Goal: Task Accomplishment & Management: Complete application form

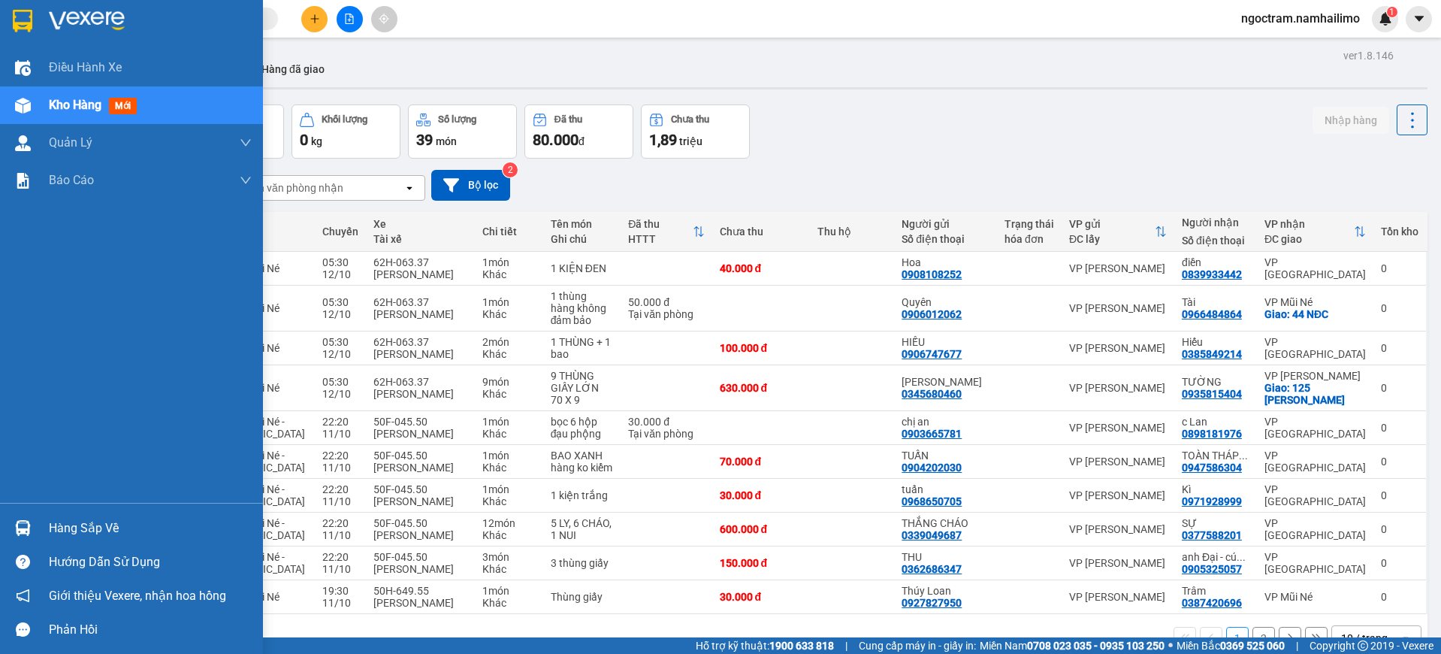
click at [77, 524] on div "Hàng sắp về" at bounding box center [150, 528] width 203 height 23
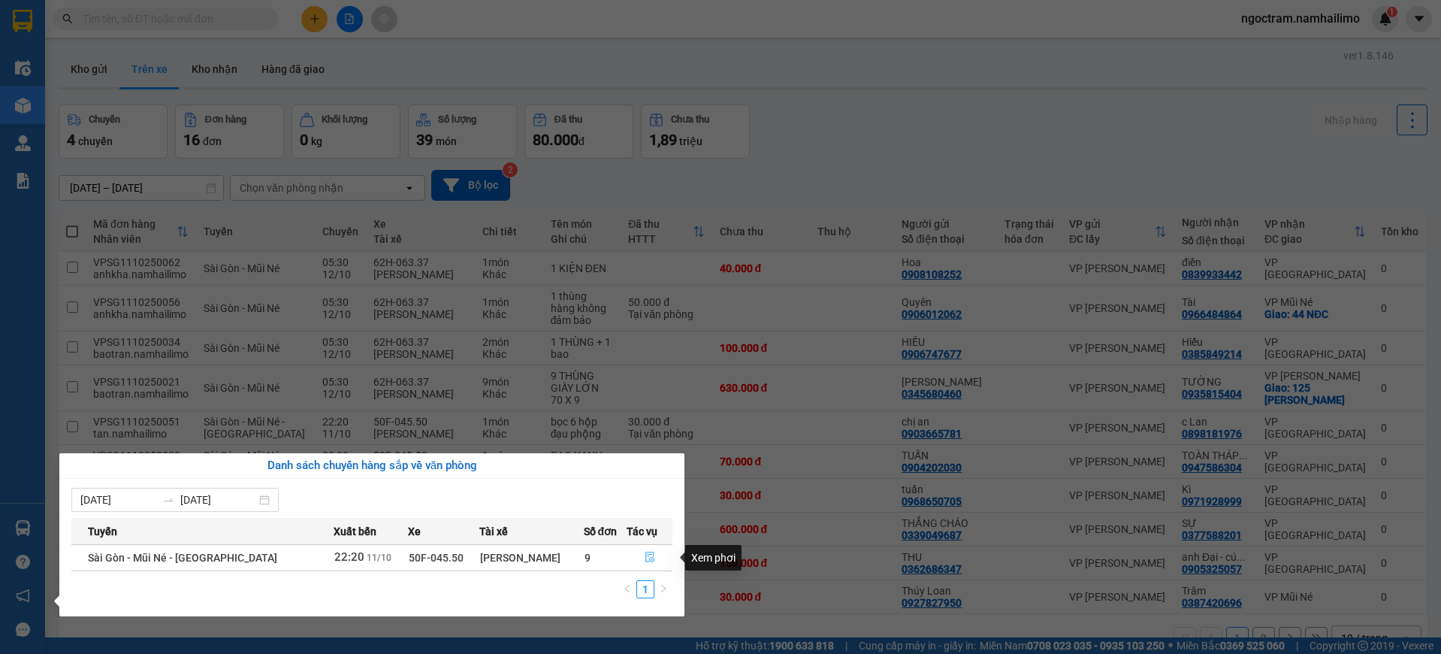
click at [646, 566] on button "button" at bounding box center [649, 557] width 44 height 24
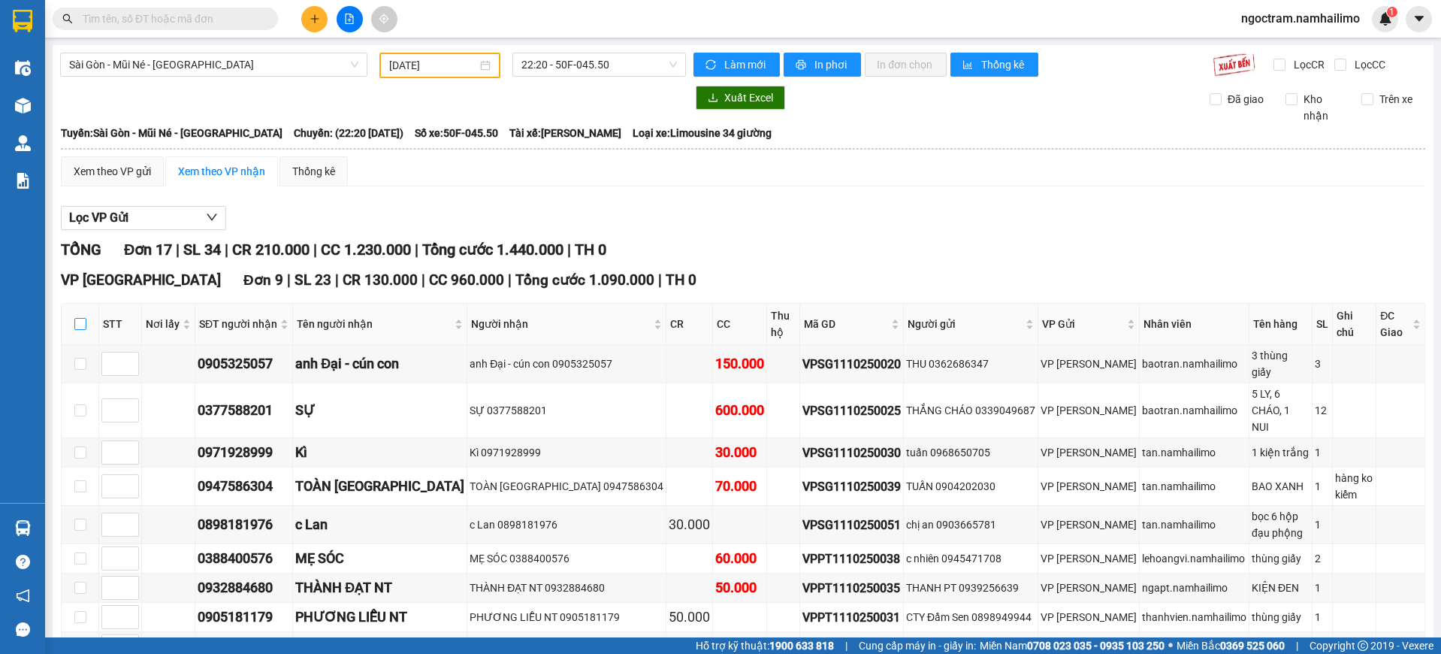
click at [79, 318] on input "checkbox" at bounding box center [80, 324] width 12 height 12
checkbox input "true"
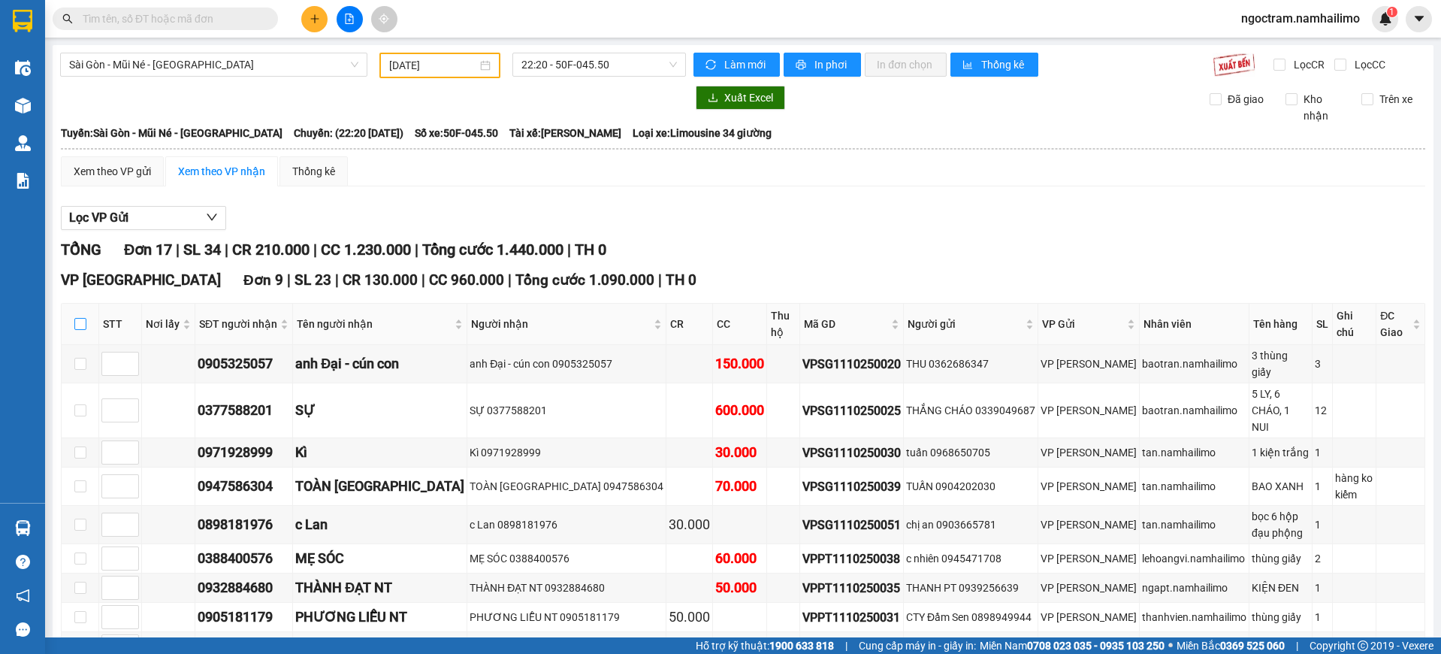
checkbox input "true"
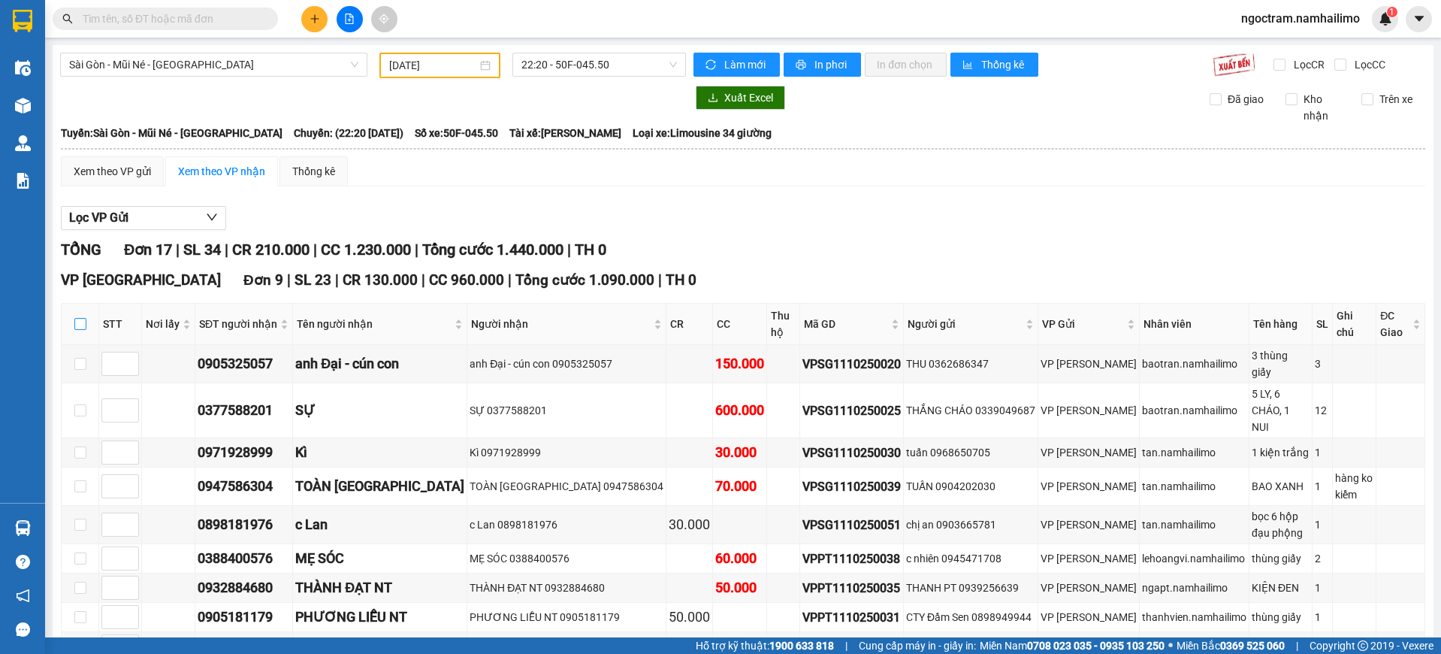
checkbox input "true"
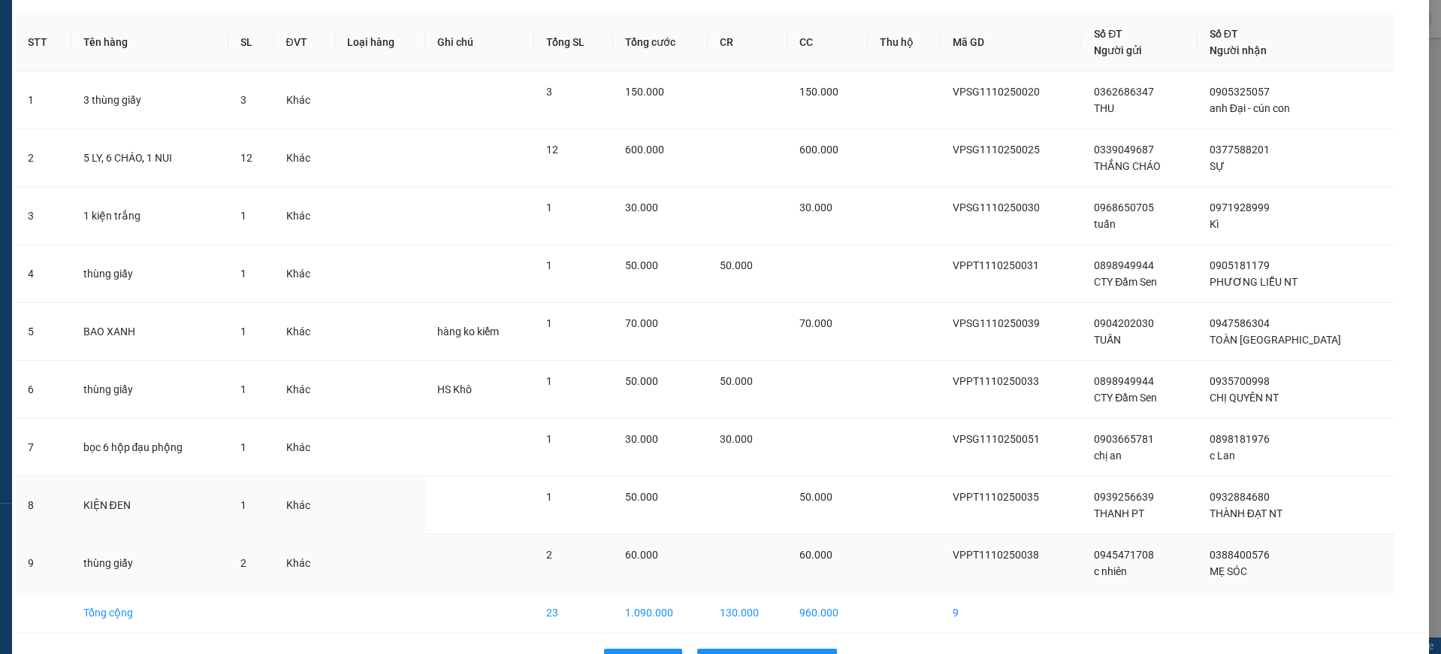
scroll to position [103, 0]
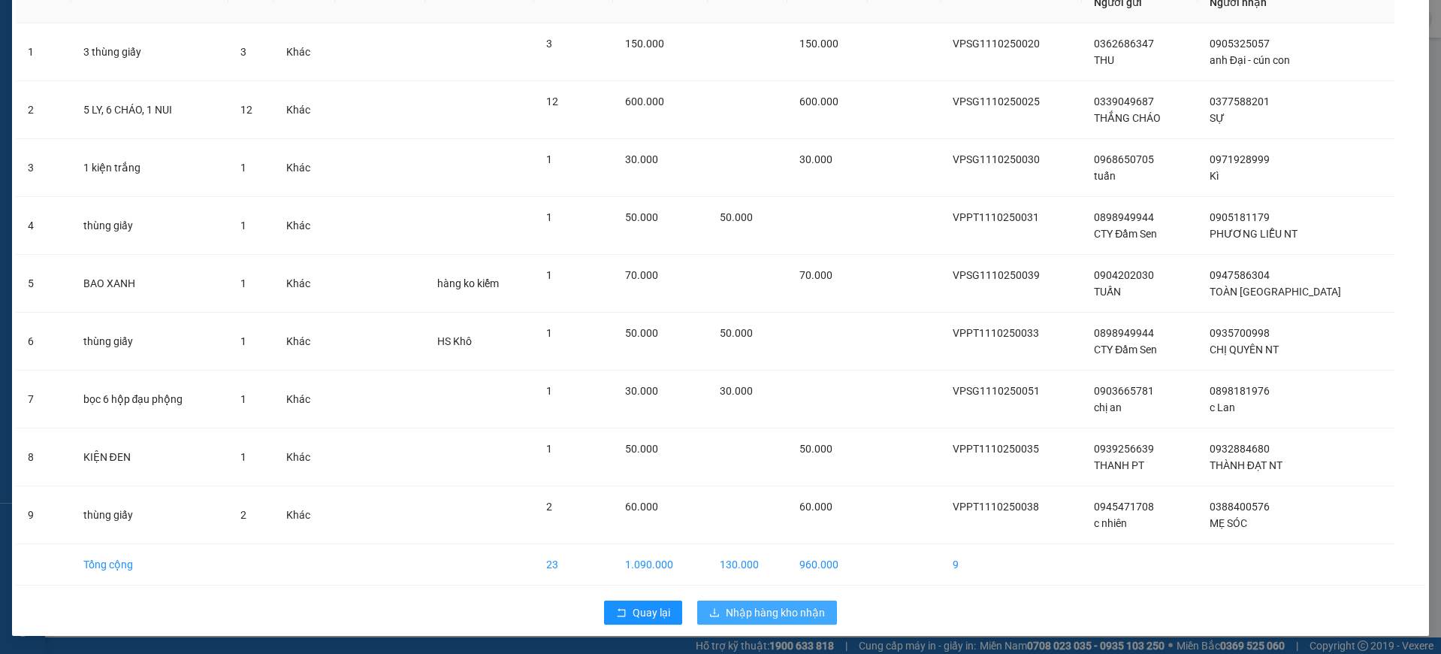
click at [736, 615] on span "Nhập hàng kho nhận" at bounding box center [775, 612] width 99 height 17
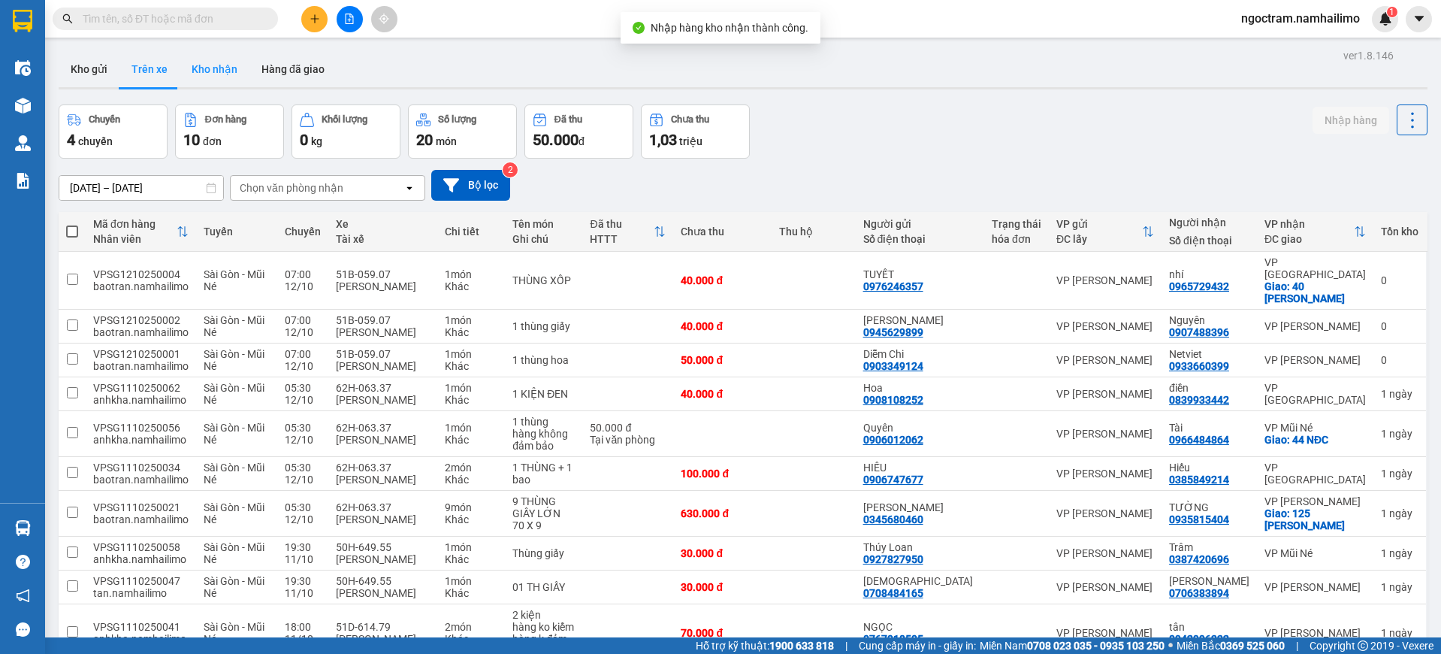
click at [204, 69] on button "Kho nhận" at bounding box center [215, 69] width 70 height 36
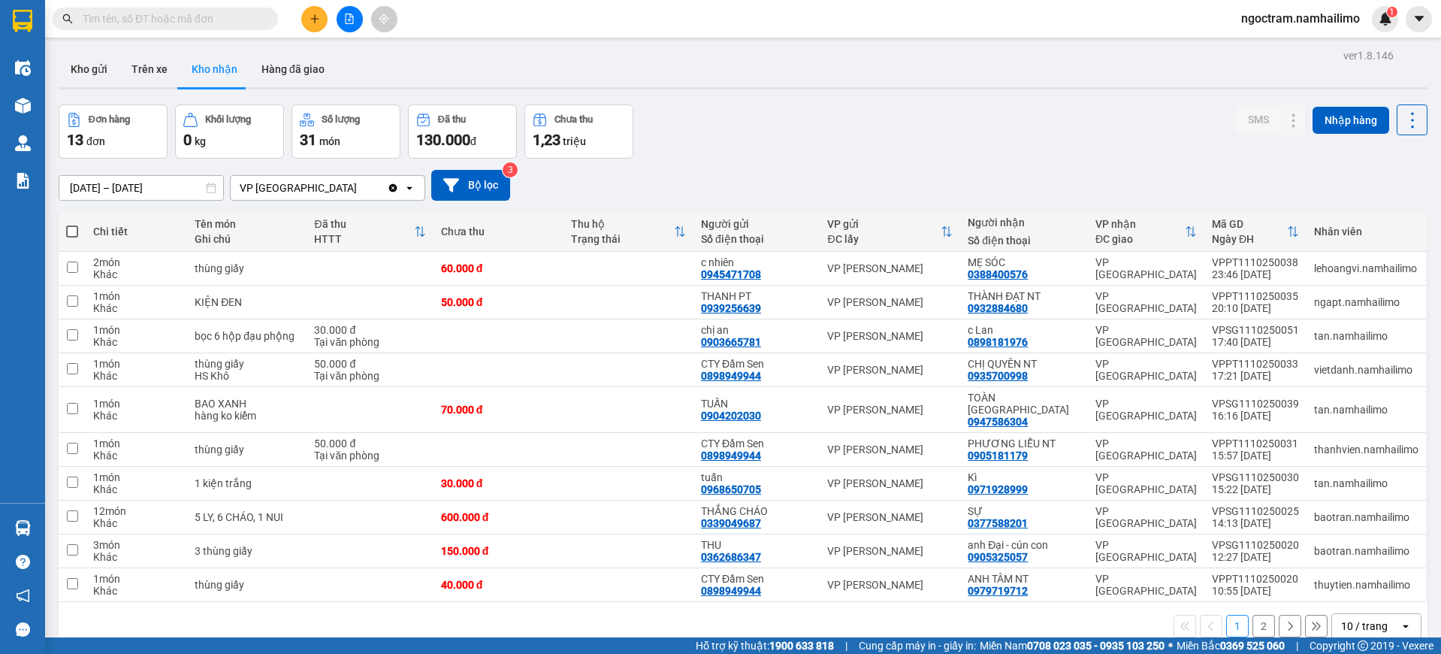
click at [1252, 621] on button "2" at bounding box center [1263, 626] width 23 height 23
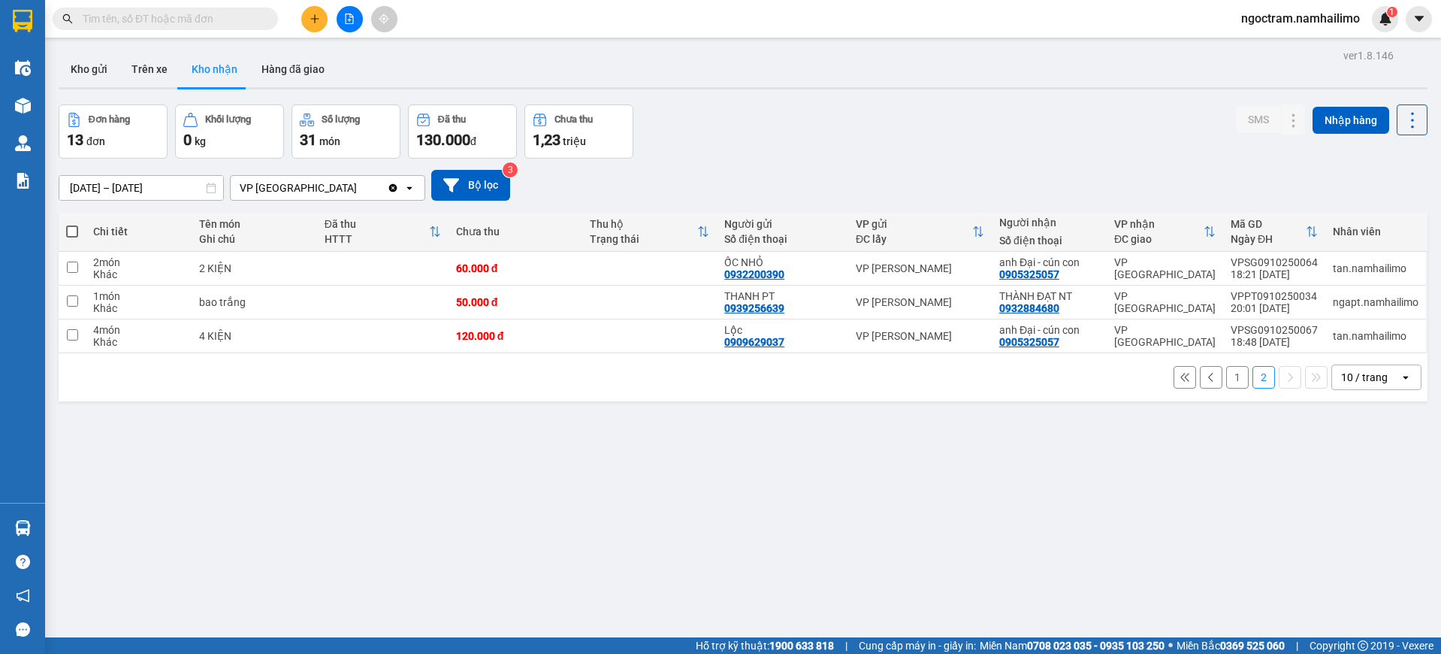
click at [1228, 380] on button "1" at bounding box center [1237, 377] width 23 height 23
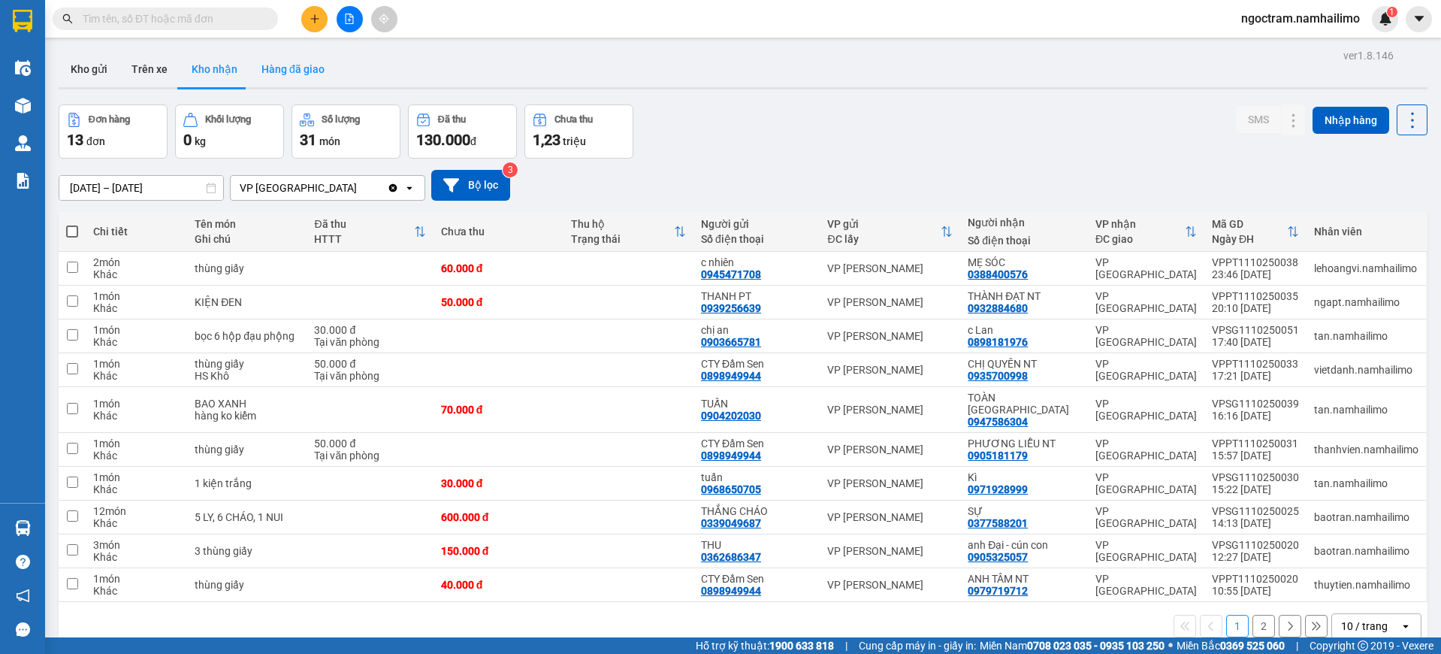
click at [306, 66] on button "Hàng đã giao" at bounding box center [292, 69] width 87 height 36
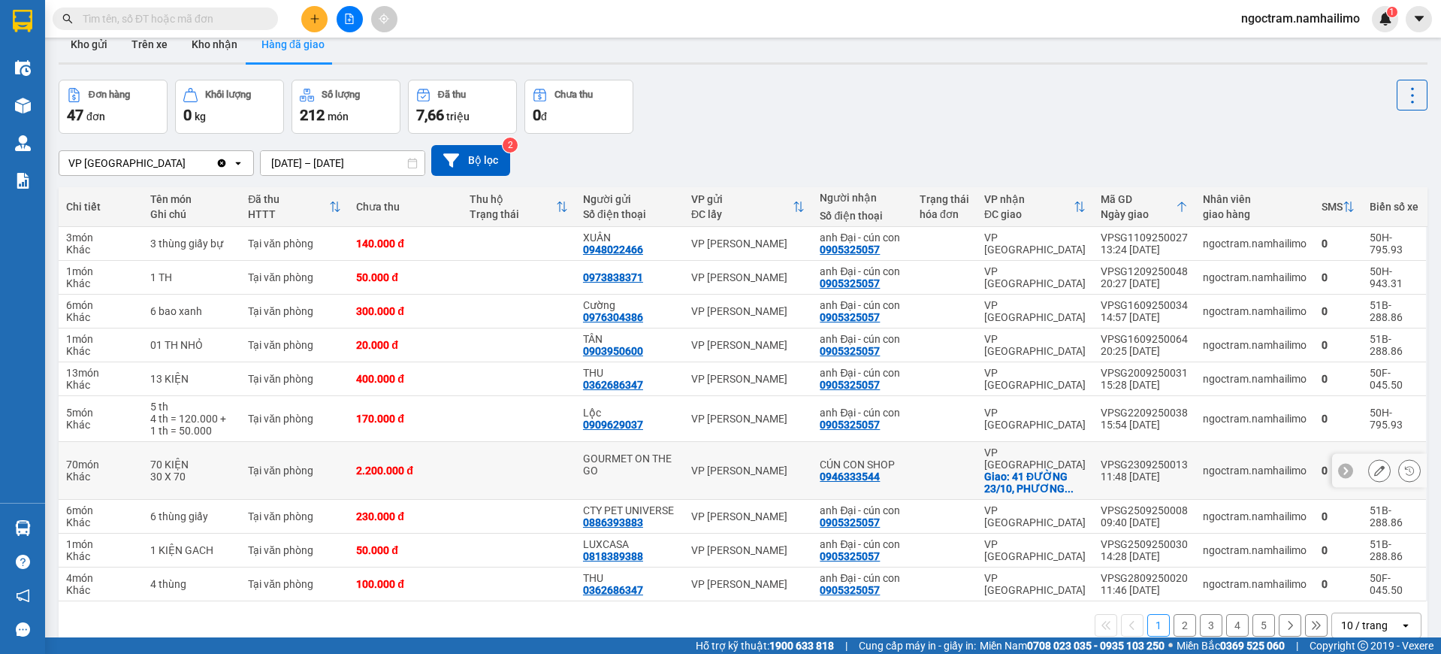
scroll to position [69, 0]
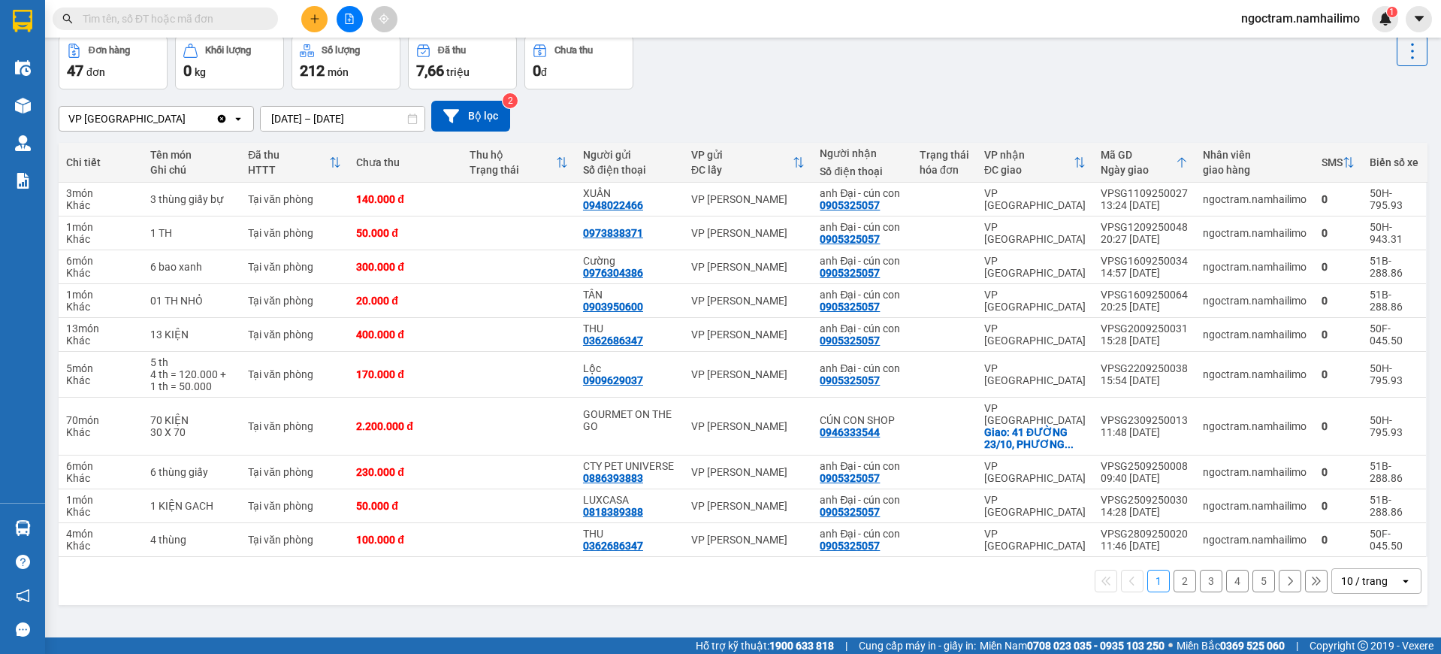
click at [1177, 569] on button "2" at bounding box center [1184, 580] width 23 height 23
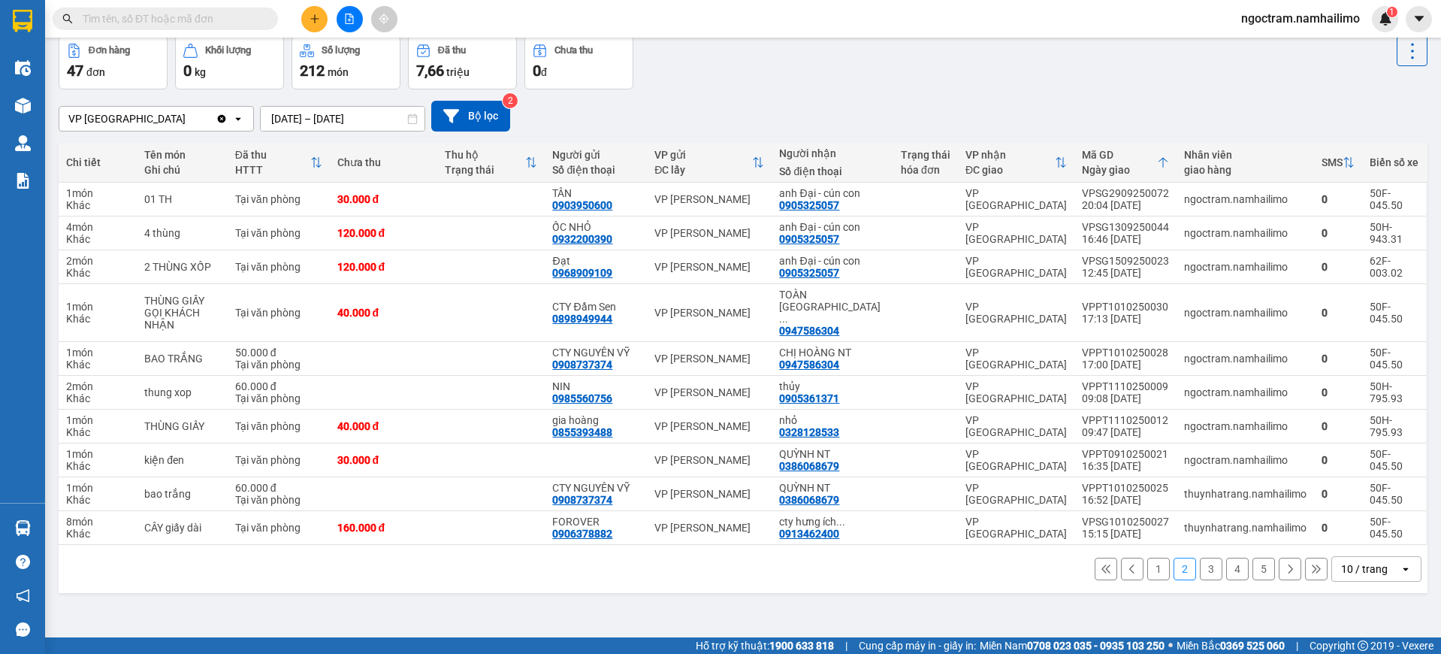
click at [1200, 557] on button "3" at bounding box center [1211, 568] width 23 height 23
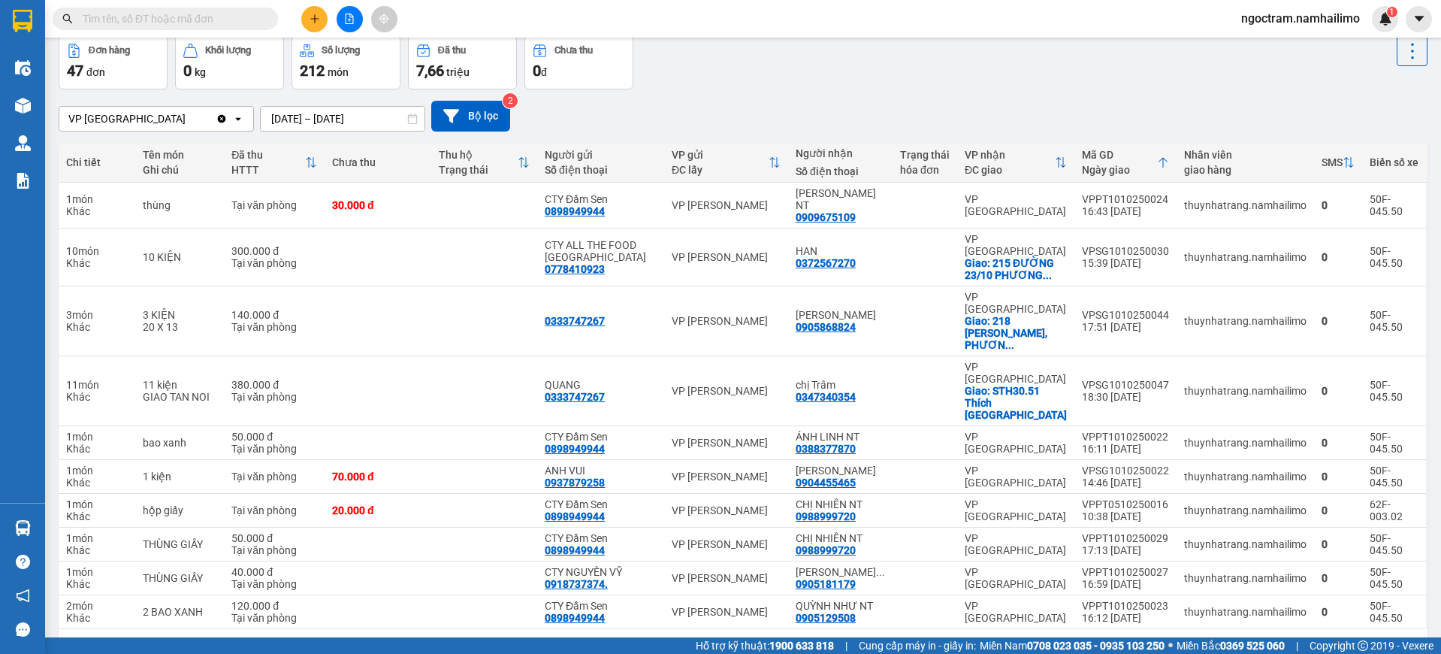
click at [1226, 642] on button "4" at bounding box center [1237, 653] width 23 height 23
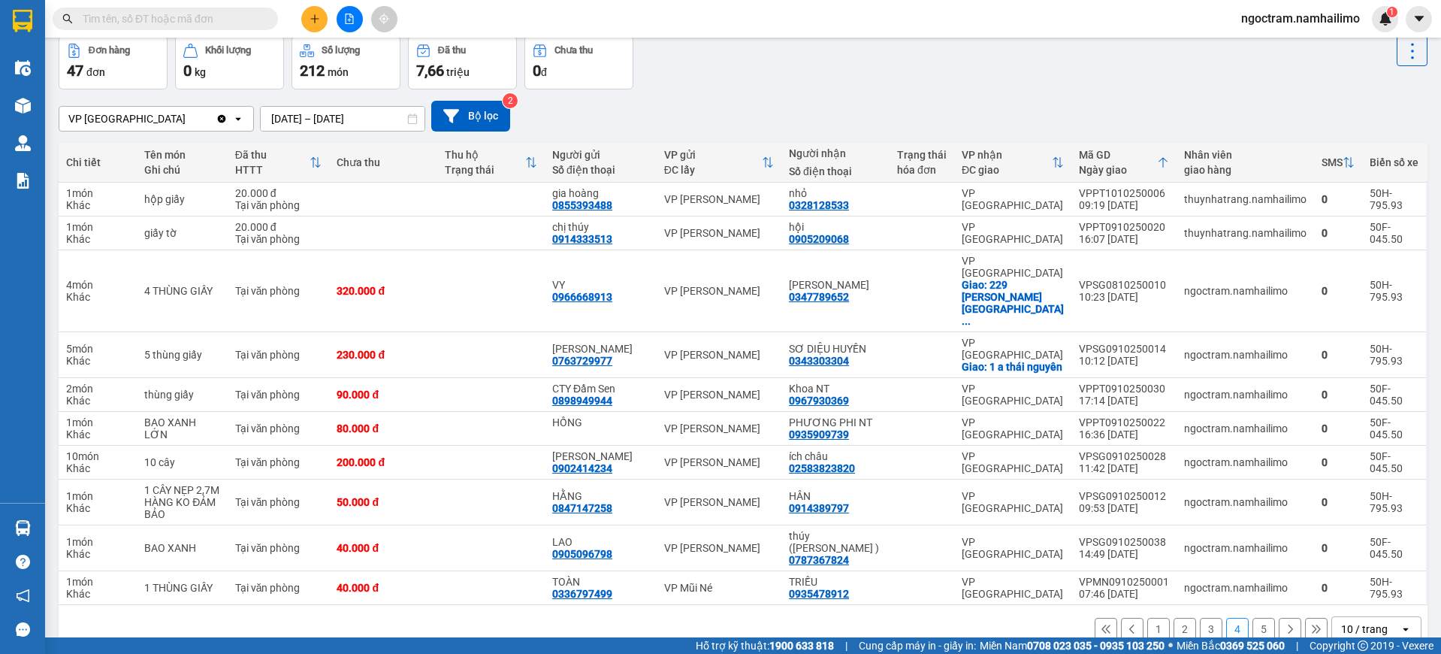
click at [1252, 618] on button "5" at bounding box center [1263, 629] width 23 height 23
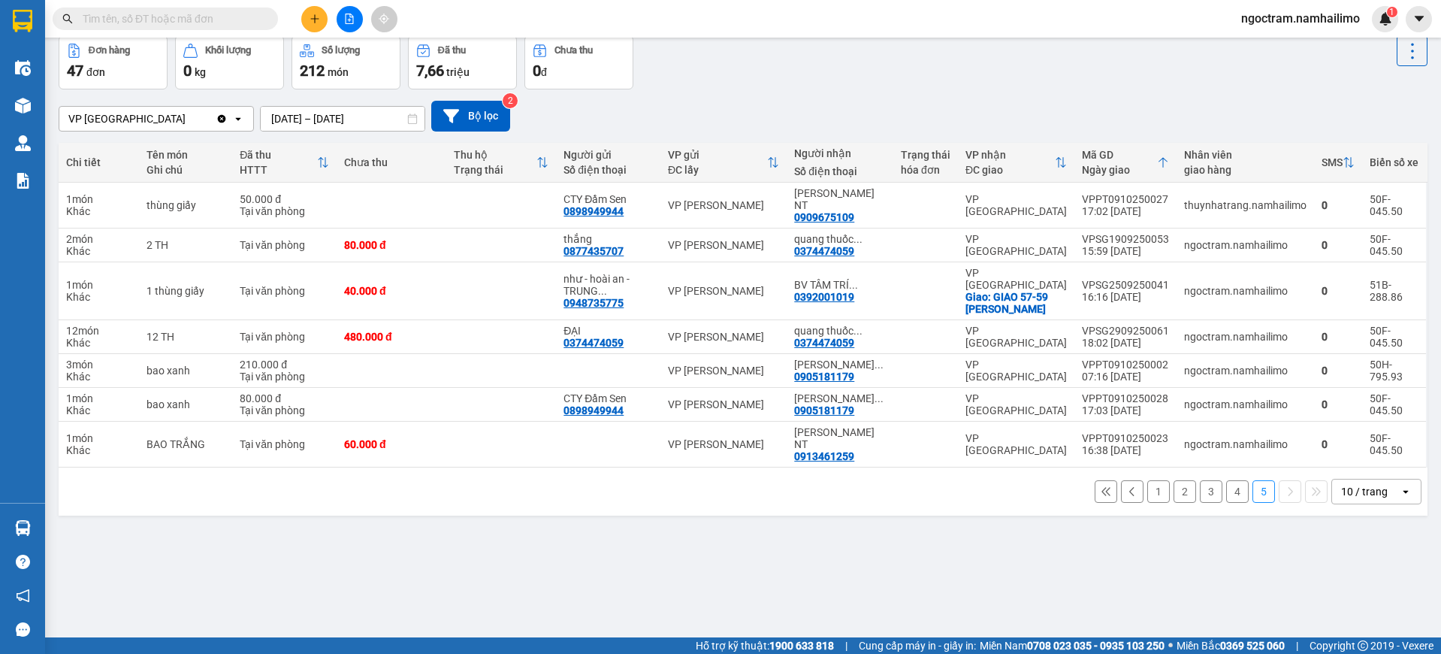
click at [215, 23] on input "text" at bounding box center [171, 19] width 177 height 17
type input "y"
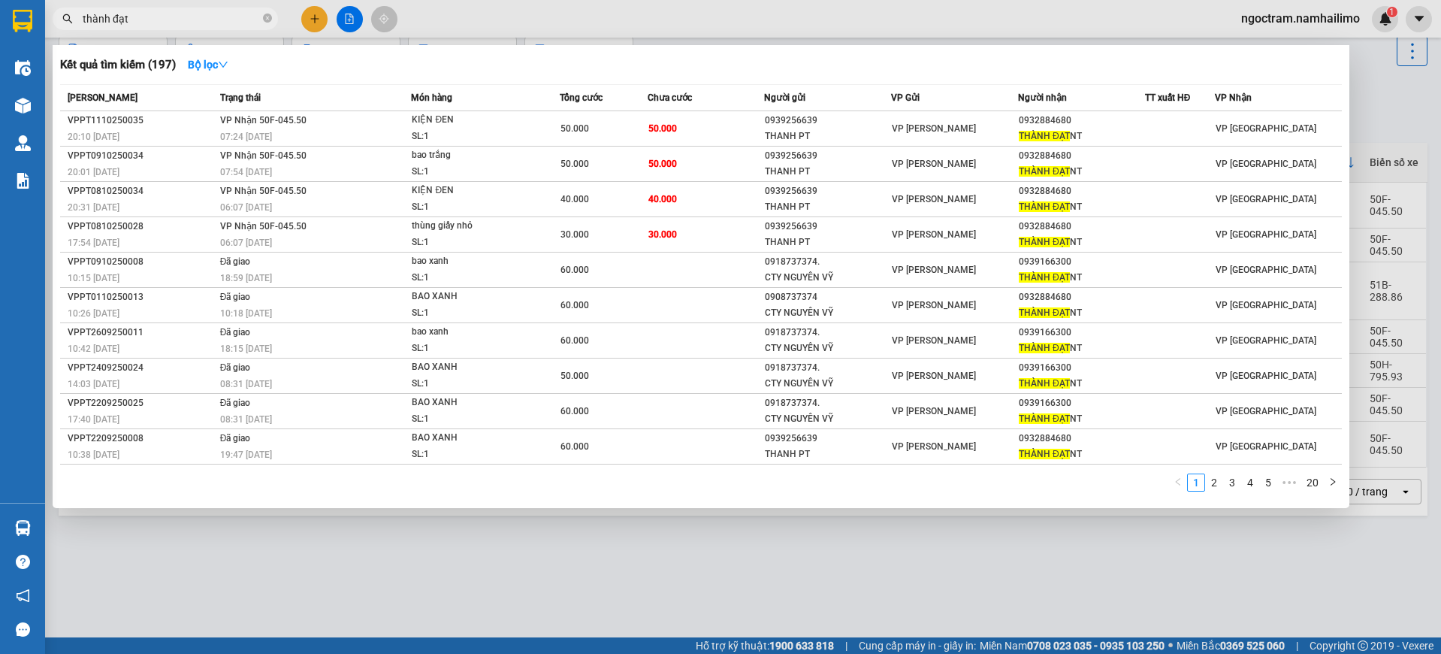
type input "thành đạt"
drag, startPoint x: 1396, startPoint y: 130, endPoint x: 1374, endPoint y: 130, distance: 21.8
click at [1395, 130] on div at bounding box center [720, 327] width 1441 height 654
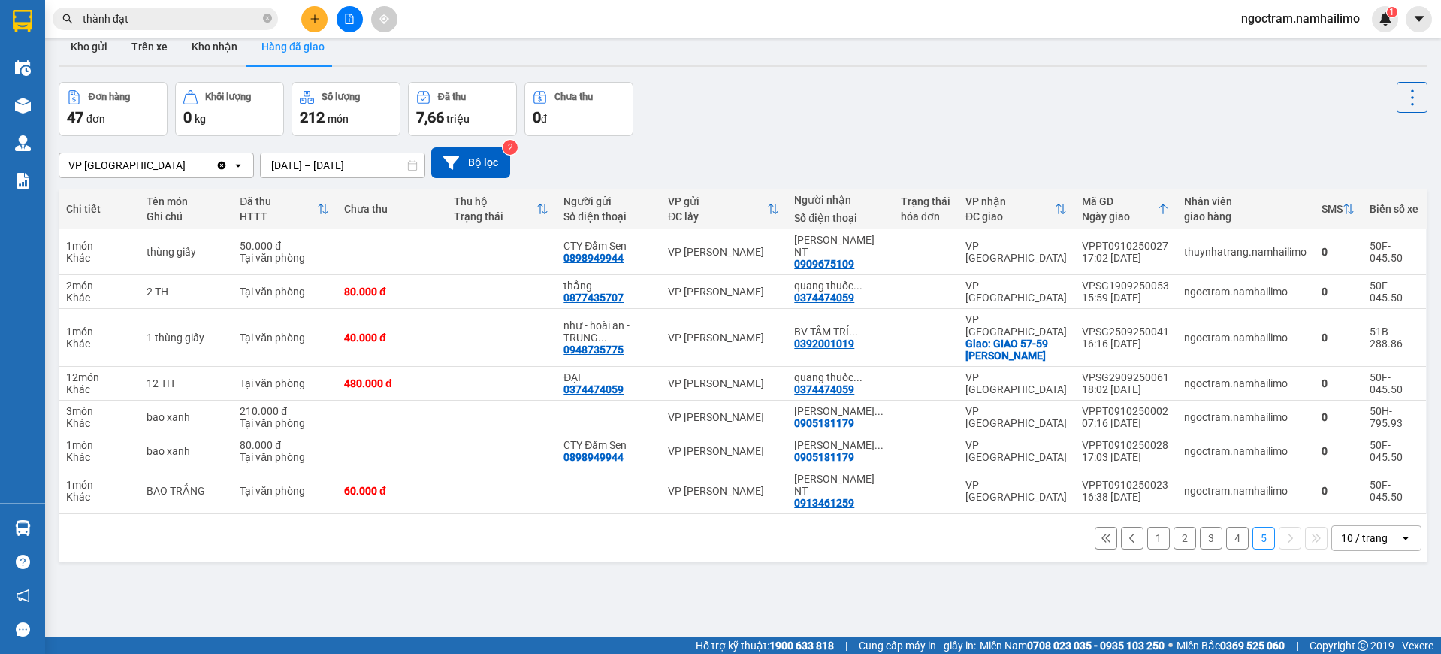
scroll to position [0, 0]
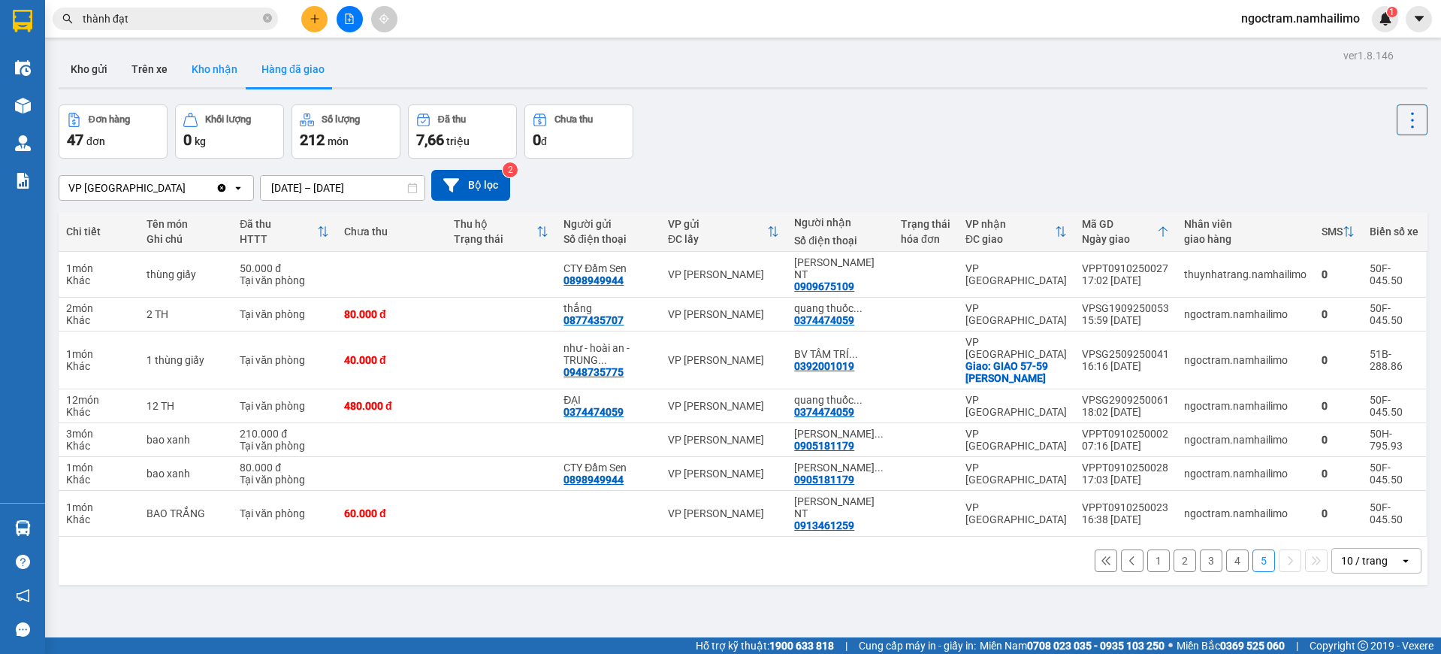
click at [189, 57] on button "Kho nhận" at bounding box center [215, 69] width 70 height 36
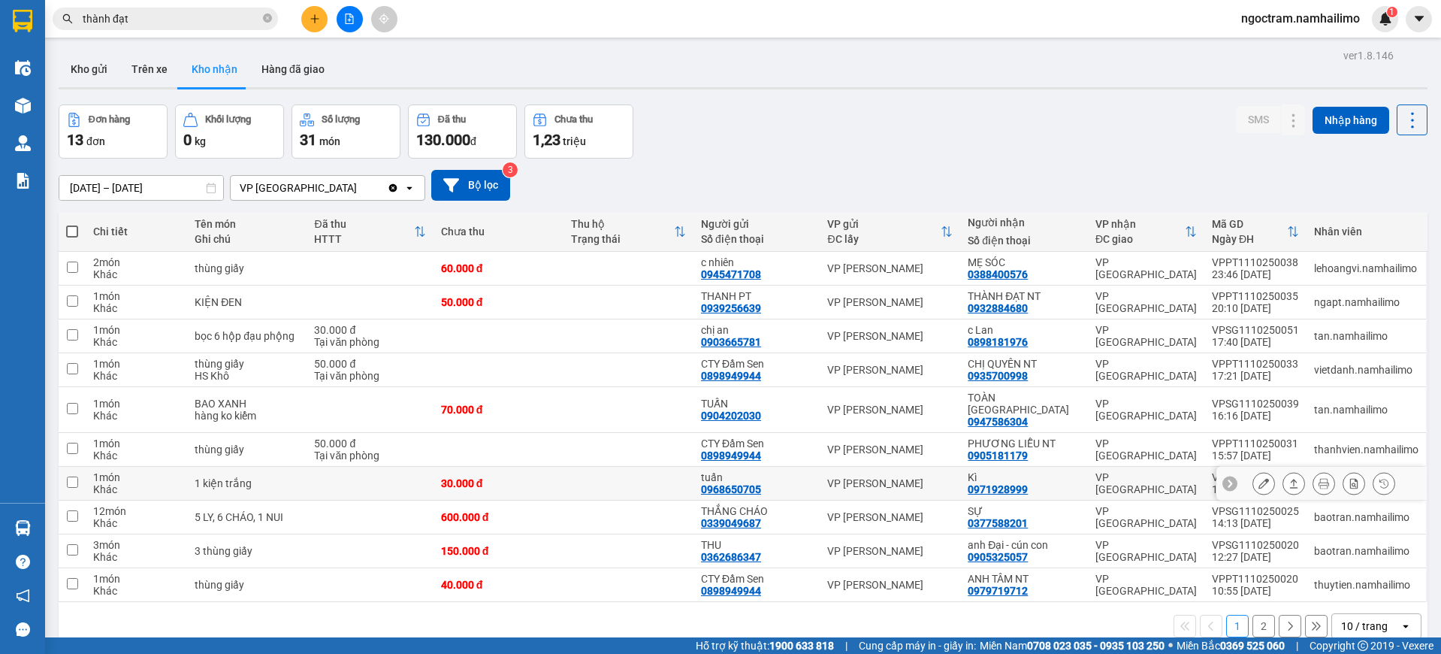
click at [992, 483] on div "0971928999" at bounding box center [998, 489] width 60 height 12
click at [1258, 475] on button at bounding box center [1263, 483] width 21 height 26
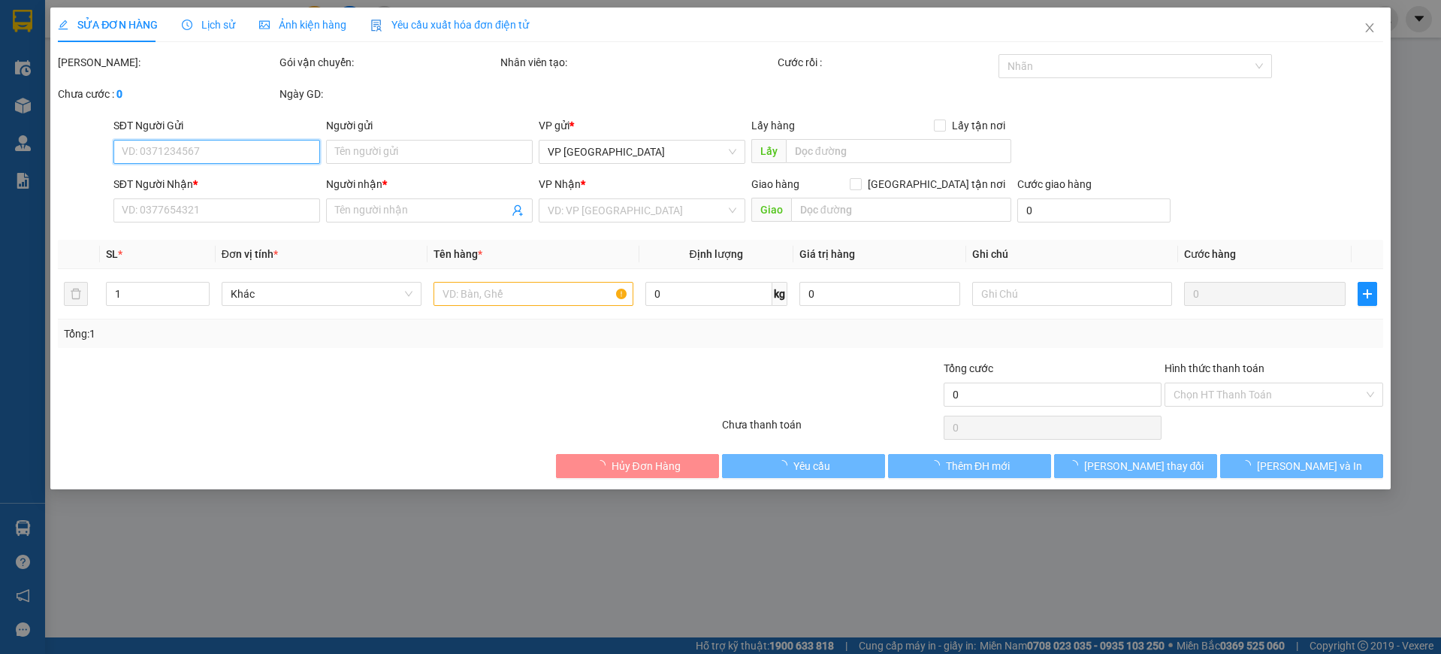
type input "0968650705"
type input "tuấn"
type input "0971928999"
type input "Kì"
type input "30.000"
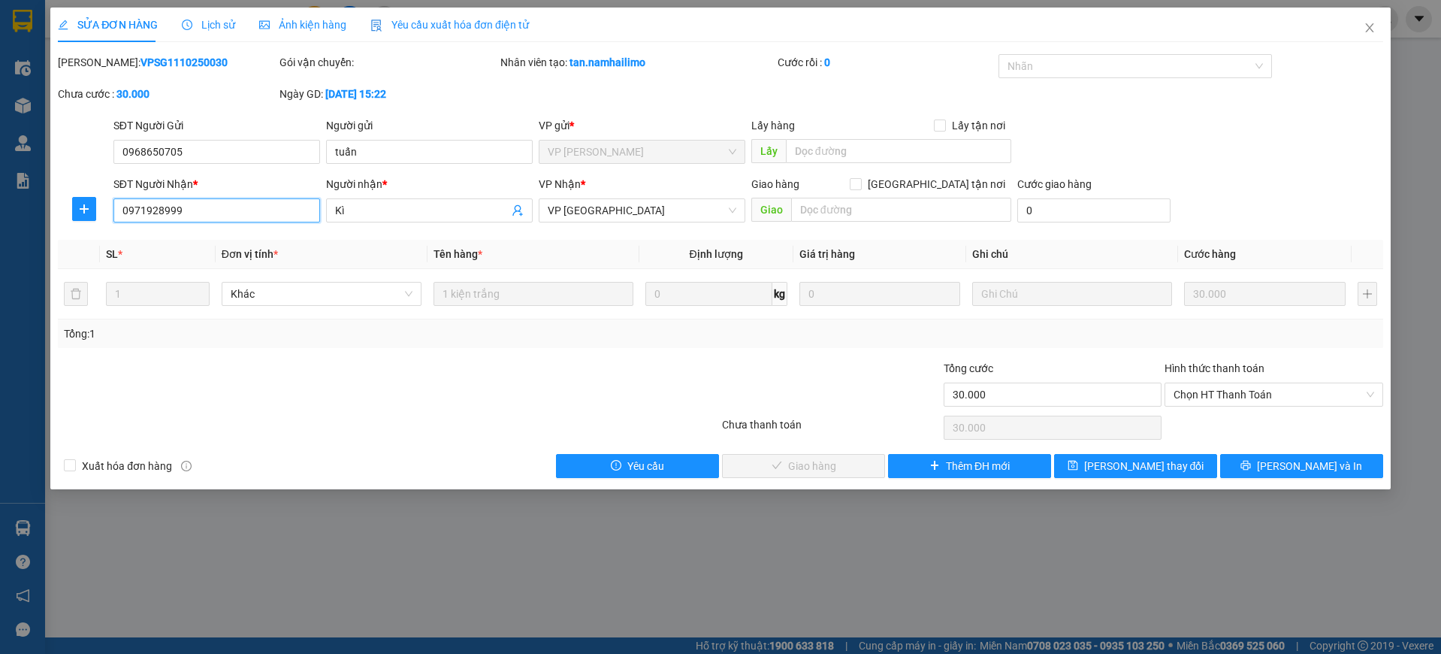
click at [263, 222] on input "0971928999" at bounding box center [216, 210] width 207 height 24
click at [288, 525] on div "SỬA ĐƠN HÀNG Lịch sử Ảnh kiện hàng Yêu cầu xuất hóa đơn điện tử Total Paid Fee …" at bounding box center [720, 327] width 1441 height 654
click at [1270, 394] on span "Chọn HT Thanh Toán" at bounding box center [1273, 394] width 201 height 23
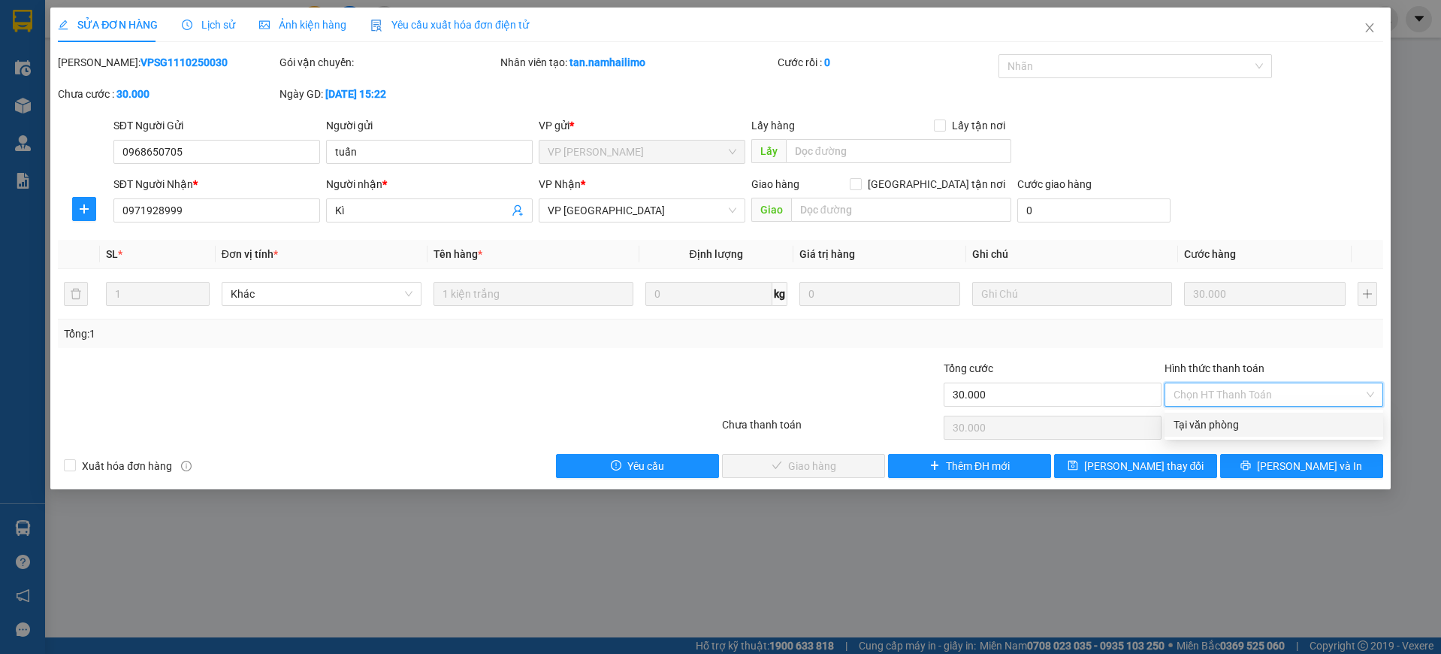
click at [1267, 419] on div "Tại văn phòng" at bounding box center [1273, 424] width 201 height 17
type input "0"
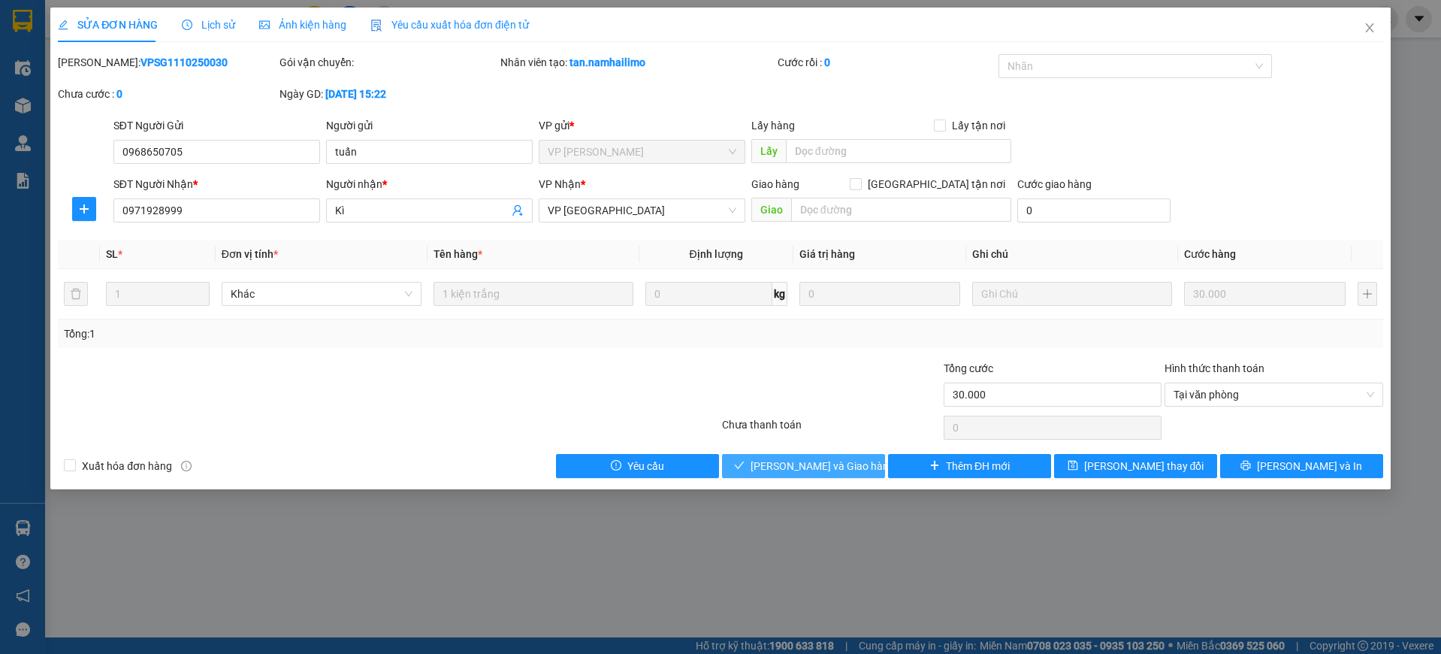
click at [865, 458] on button "[PERSON_NAME] và Giao hàng" at bounding box center [803, 466] width 163 height 24
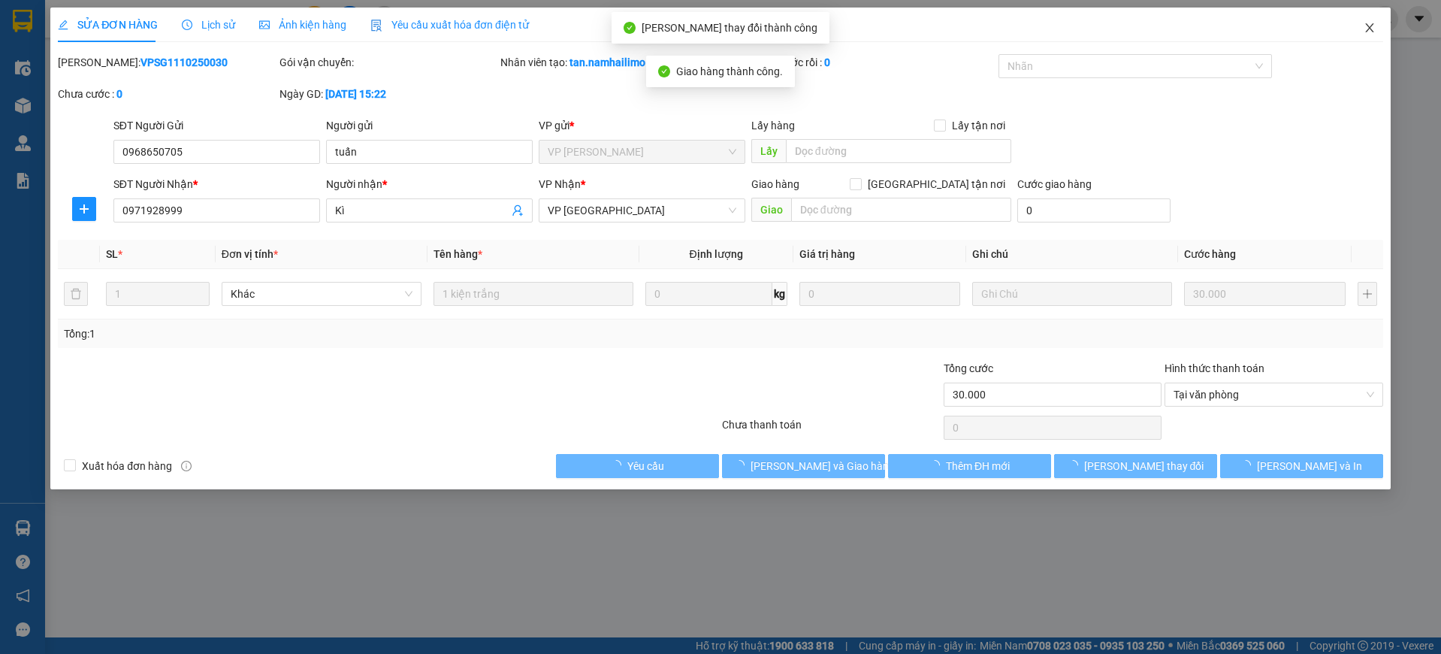
click at [1376, 32] on span "Close" at bounding box center [1370, 29] width 42 height 42
